Goal: Navigation & Orientation: Find specific page/section

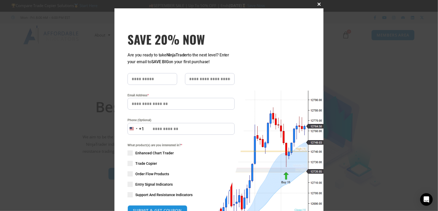
click at [317, 5] on span "SAVE 20% NOW popup" at bounding box center [319, 4] width 8 height 3
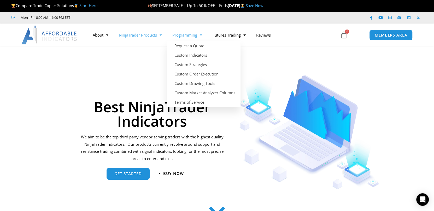
click at [167, 34] on link "NinjaTrader Products" at bounding box center [141, 35] width 54 height 12
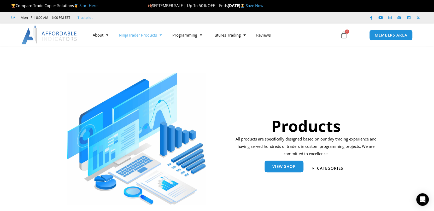
click at [284, 164] on link "View Shop" at bounding box center [283, 167] width 39 height 12
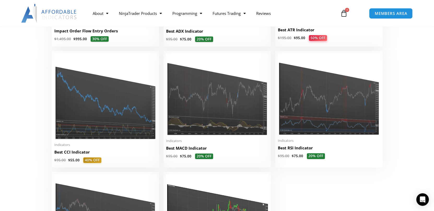
scroll to position [1065, 0]
